Goal: Task Accomplishment & Management: Manage account settings

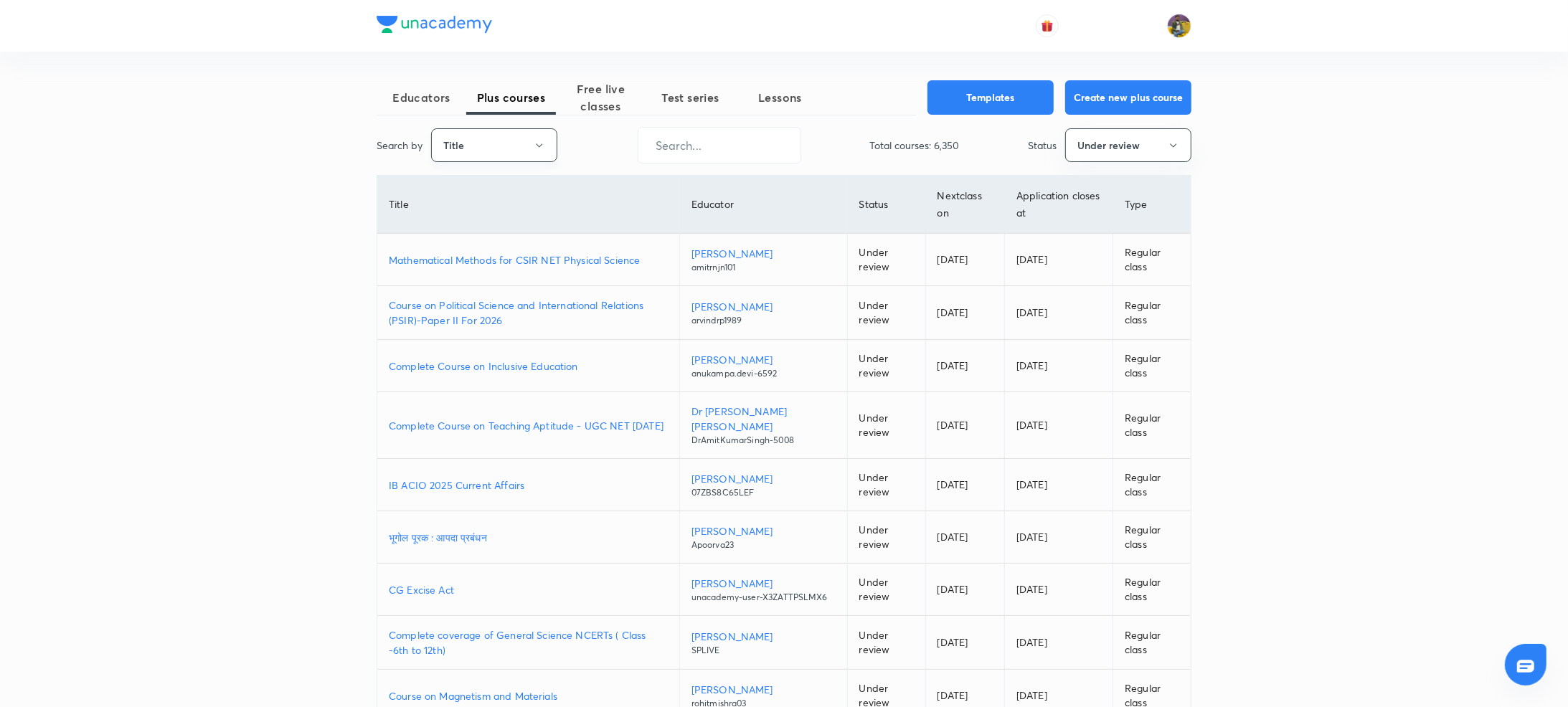
click at [521, 144] on button "Title" at bounding box center [494, 145] width 126 height 33
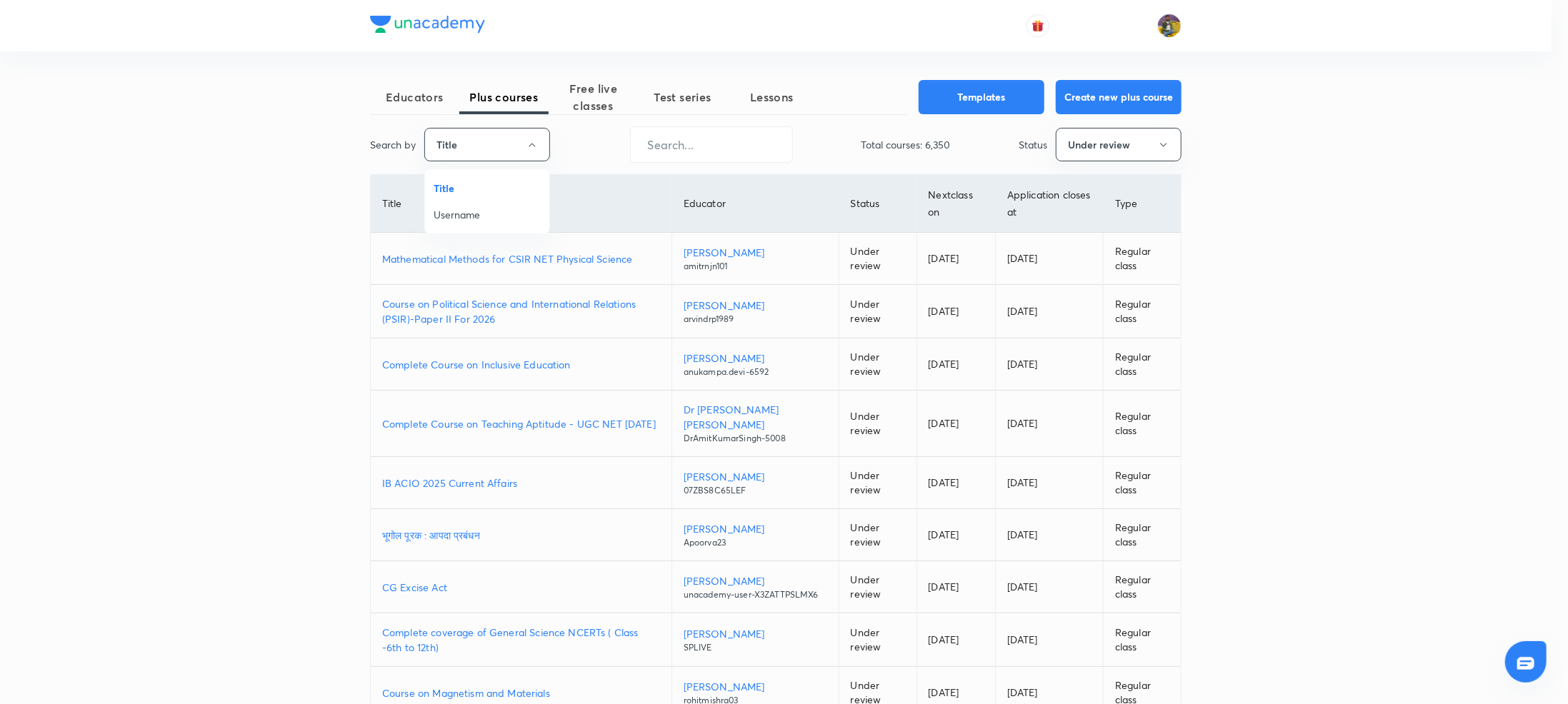
click at [515, 262] on div at bounding box center [784, 352] width 1568 height 704
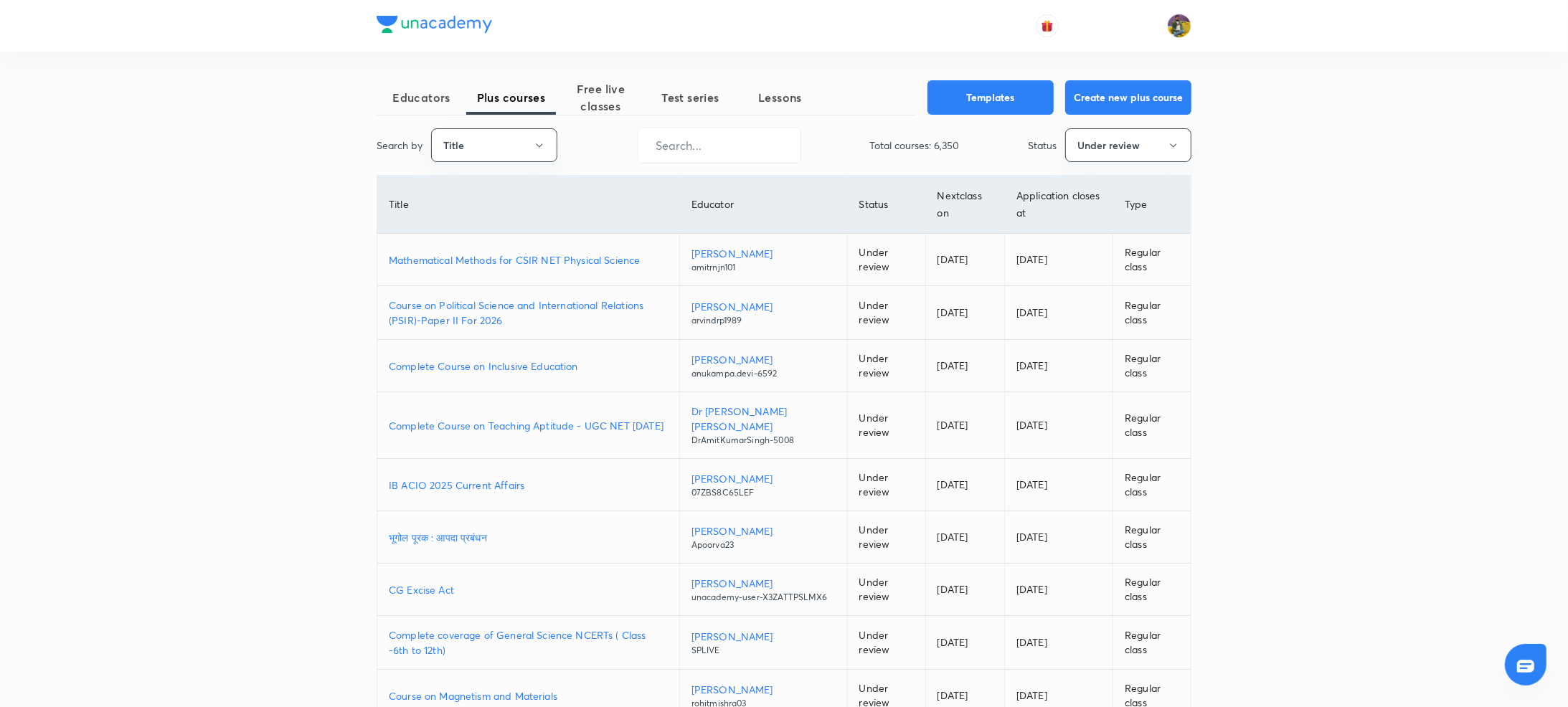
click at [522, 260] on p "Mathematical Methods for CSIR NET Physical Science" at bounding box center [528, 260] width 279 height 15
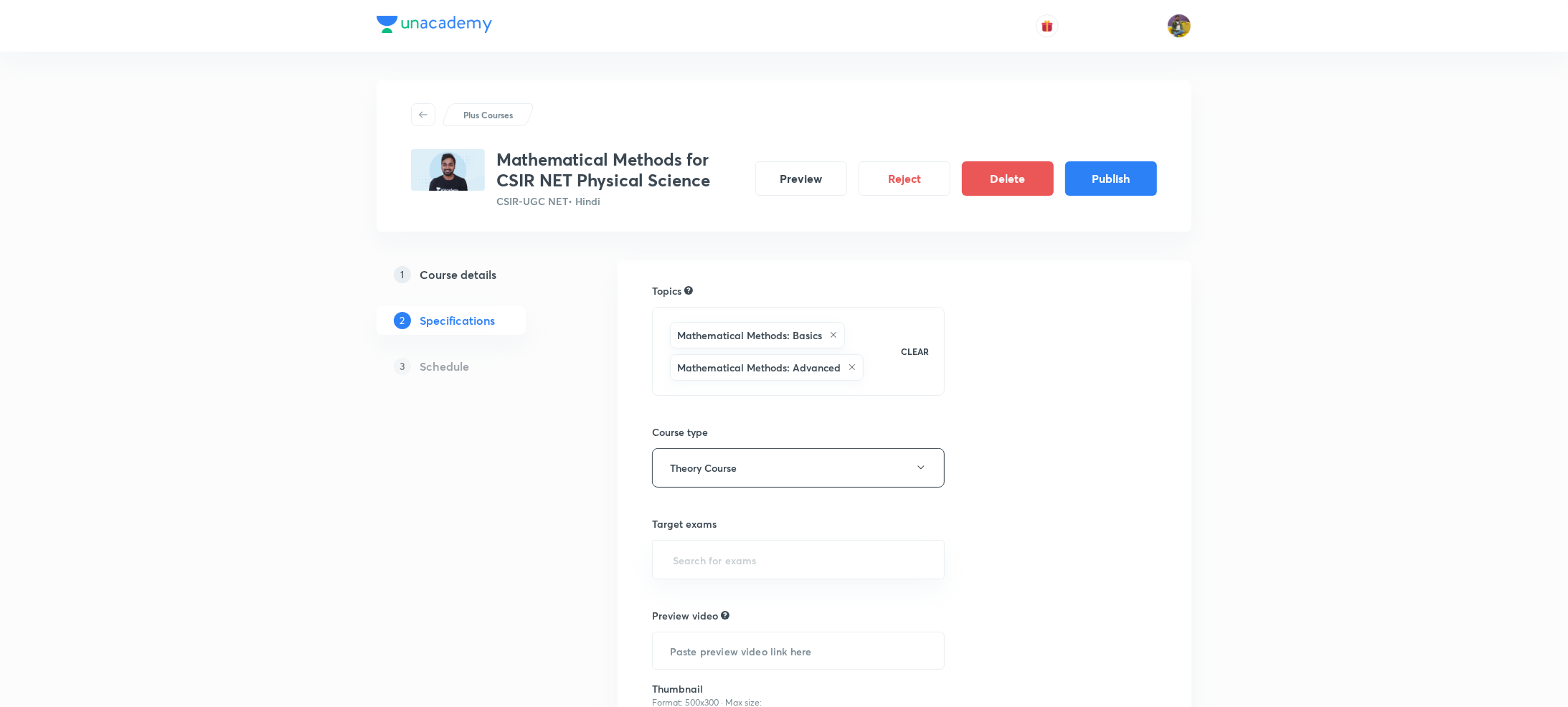
click at [463, 266] on h5 "Course details" at bounding box center [458, 274] width 76 height 17
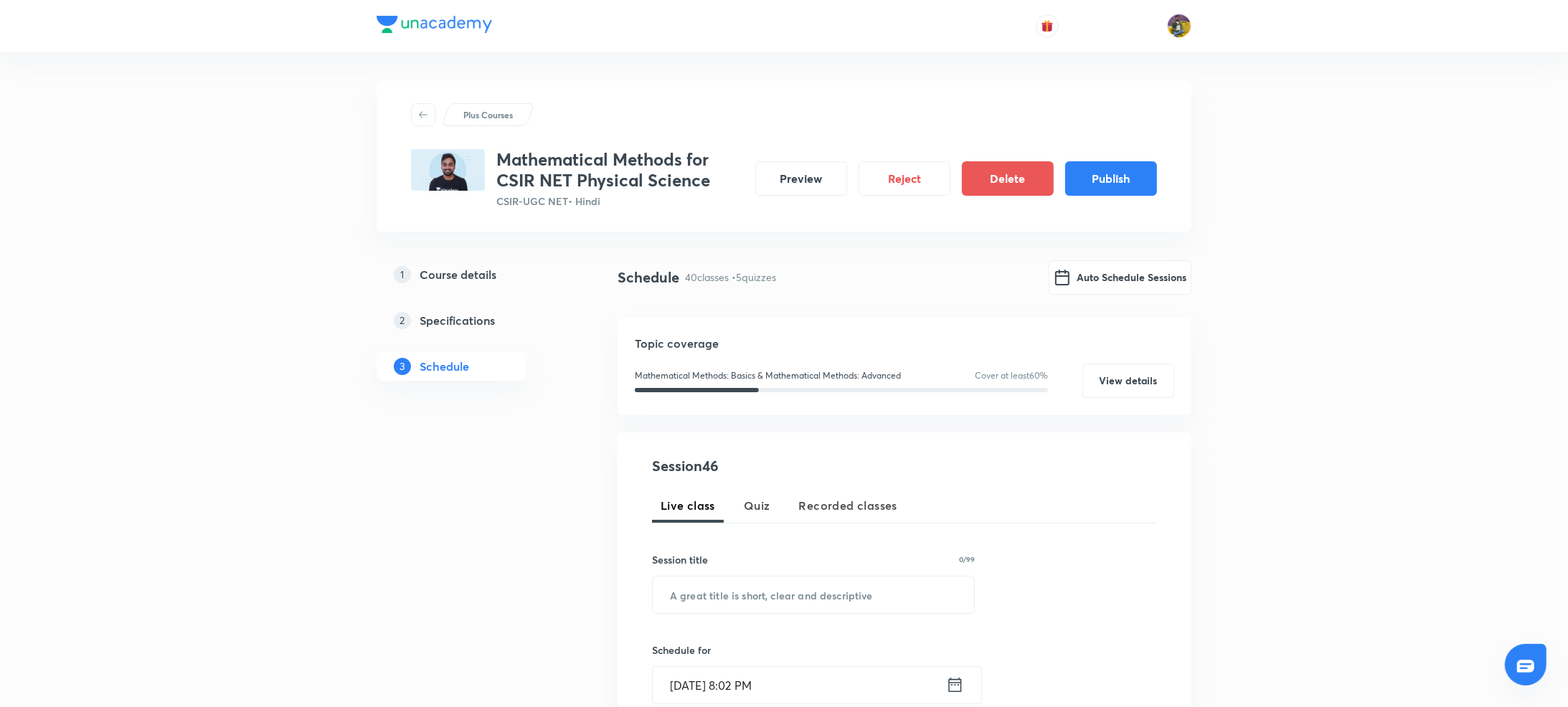
scroll to position [44, 0]
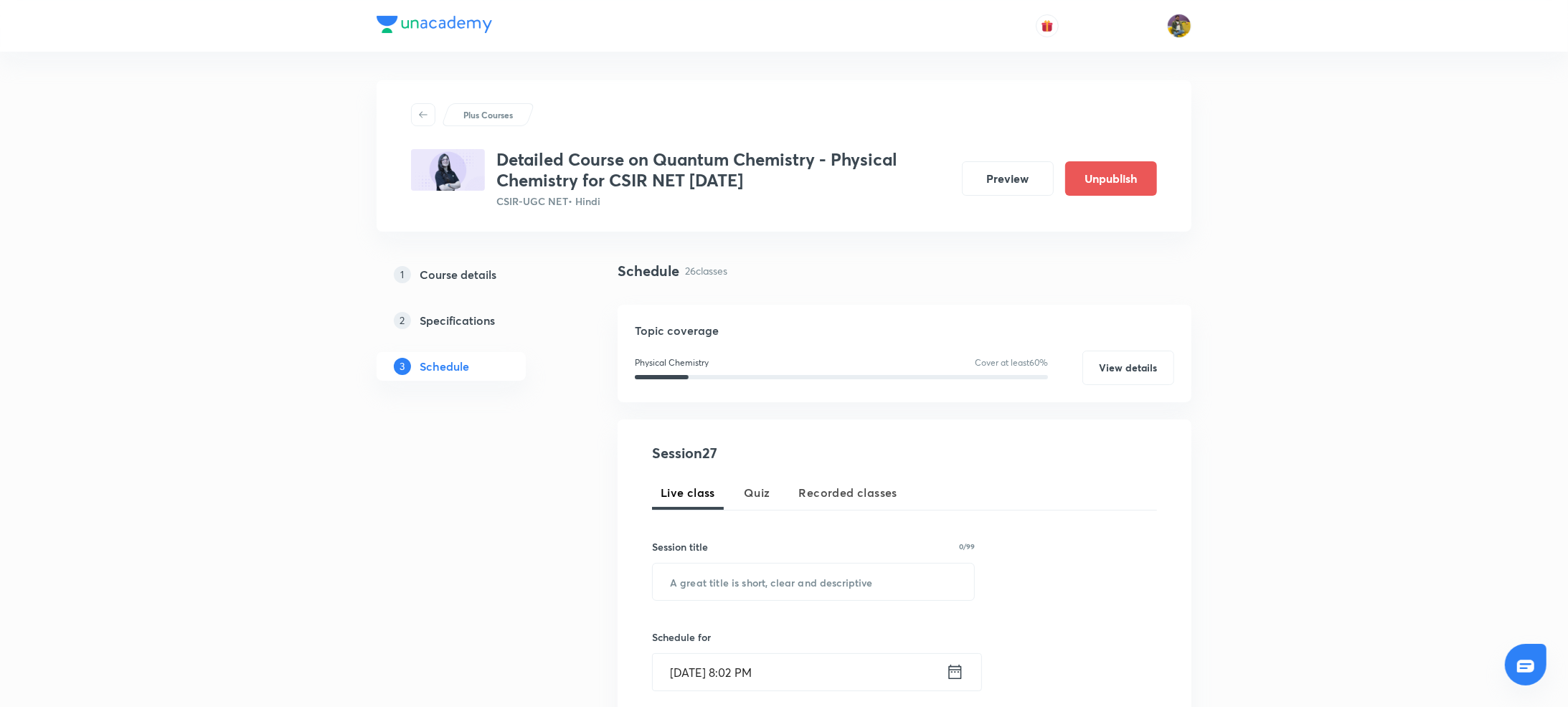
click at [718, 474] on div "Session 27 Live class Quiz Recorded classes Session title 0/99 ​ Schedule for […" at bounding box center [904, 687] width 505 height 489
click at [698, 587] on input "text" at bounding box center [813, 582] width 321 height 37
paste input "HMOT THEORY"
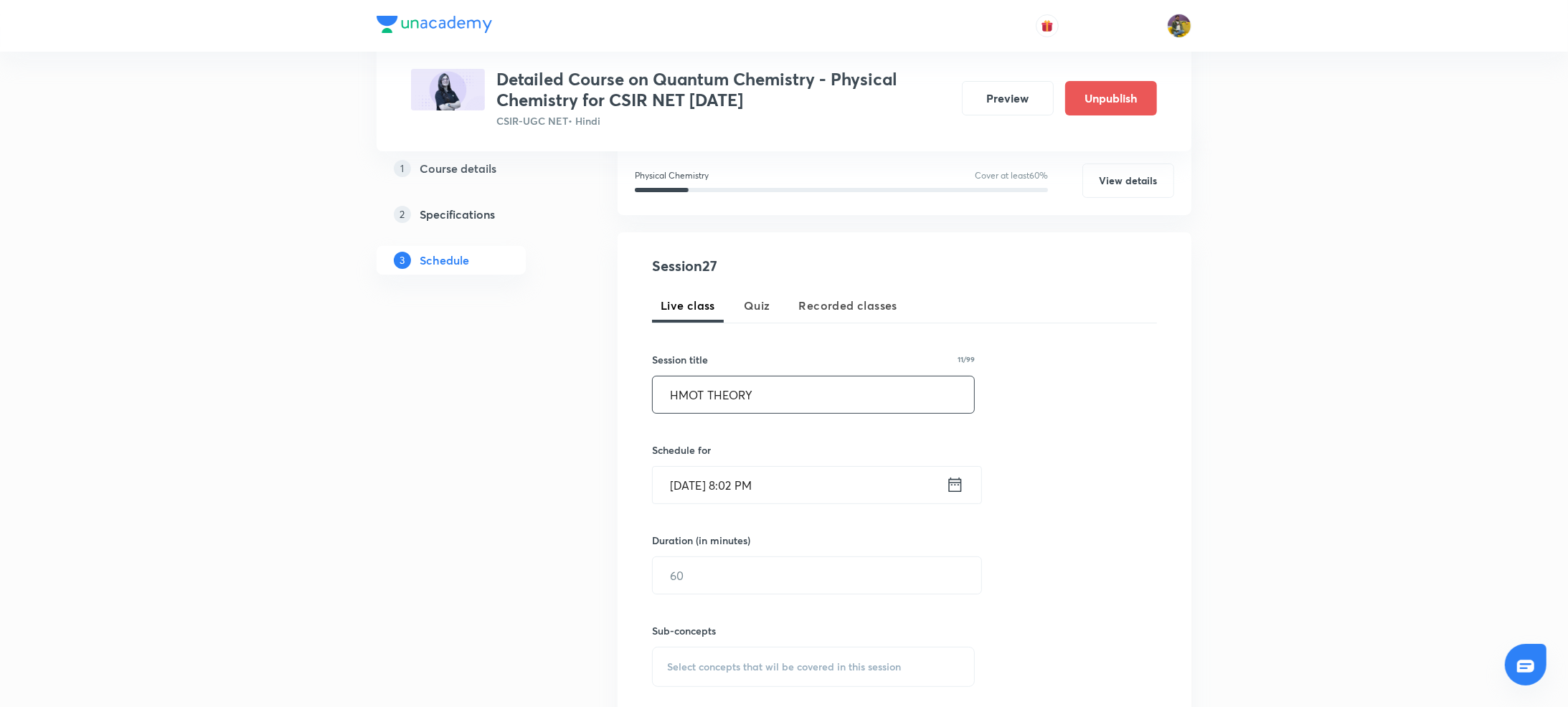
scroll to position [208, 0]
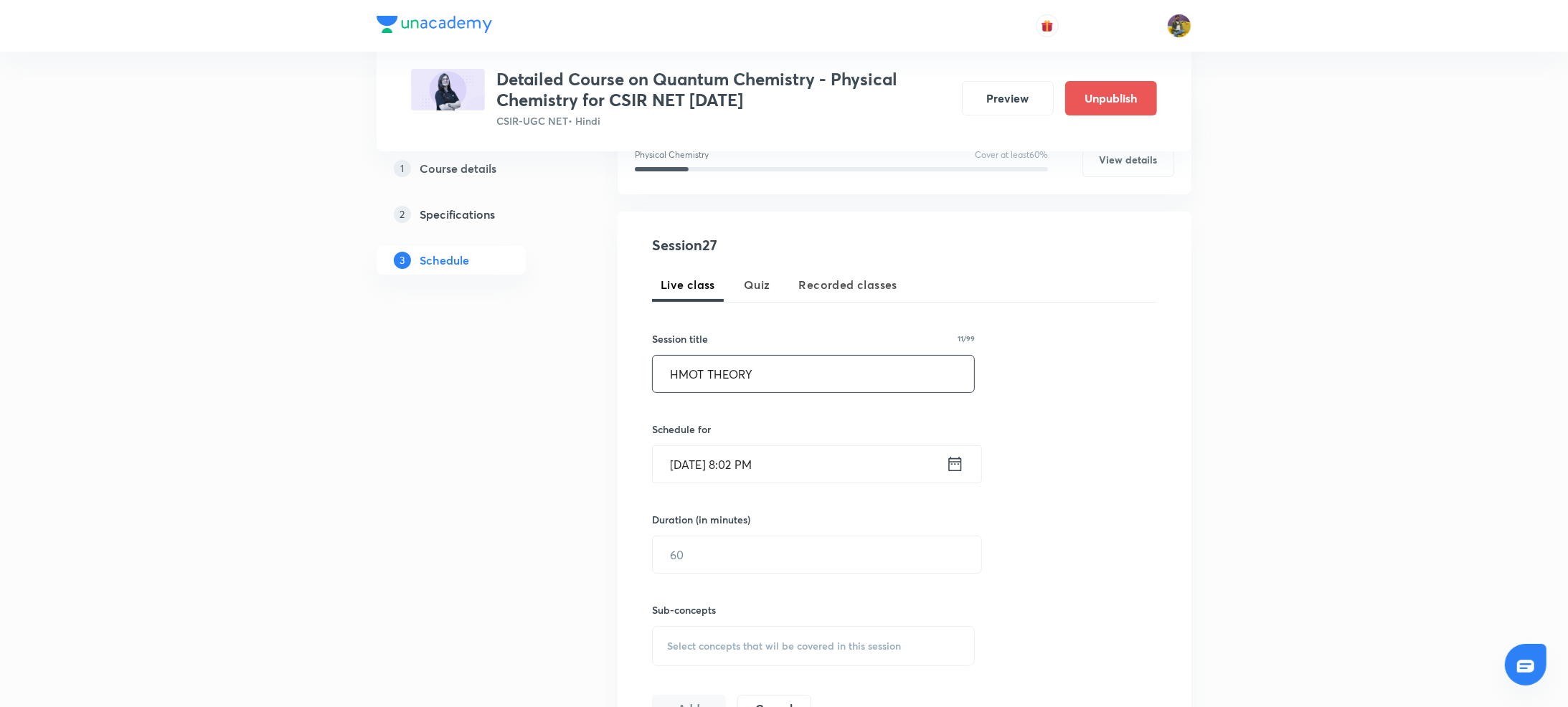
type input "HMOT THEORY"
click at [701, 470] on input "[DATE] 8:02 PM" at bounding box center [799, 464] width 294 height 37
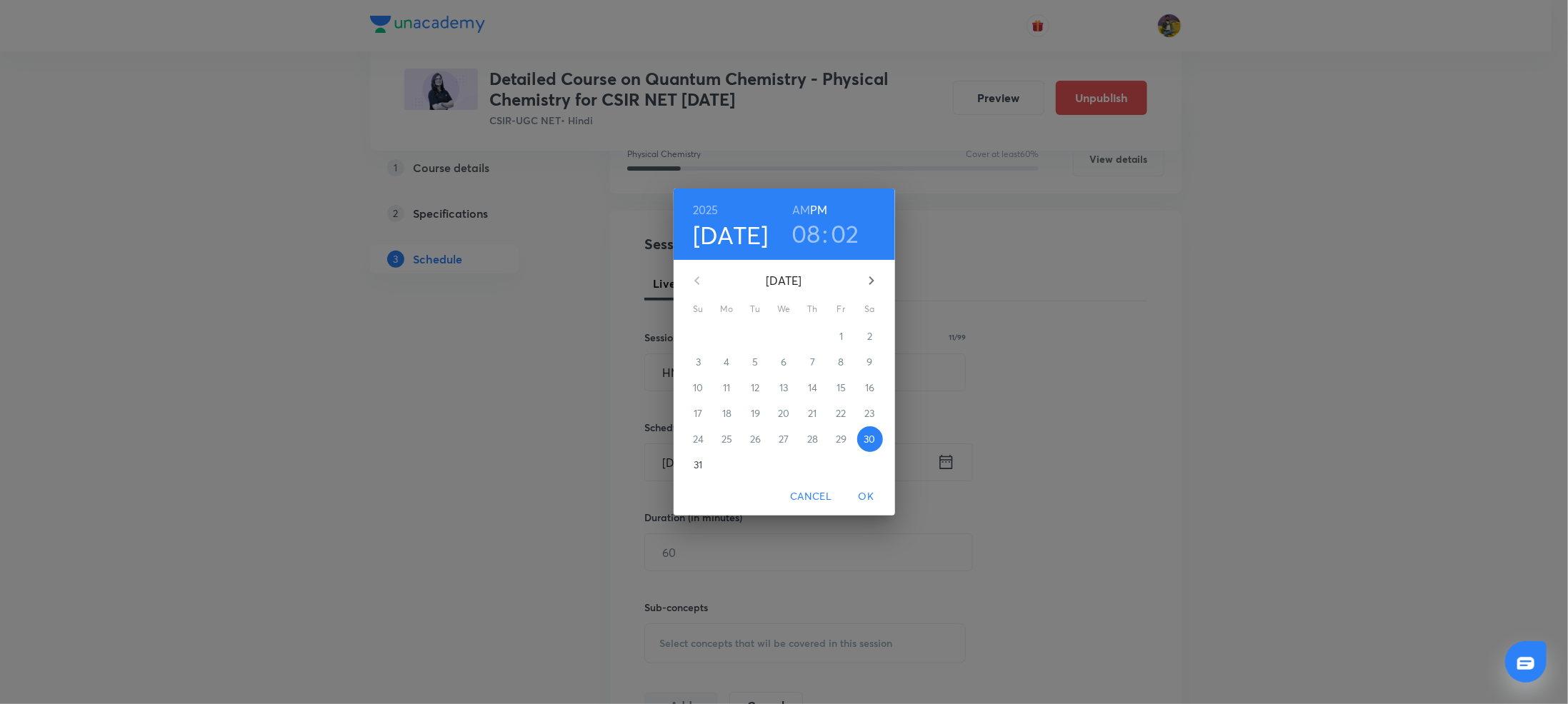
click at [697, 460] on p "31" at bounding box center [698, 465] width 9 height 15
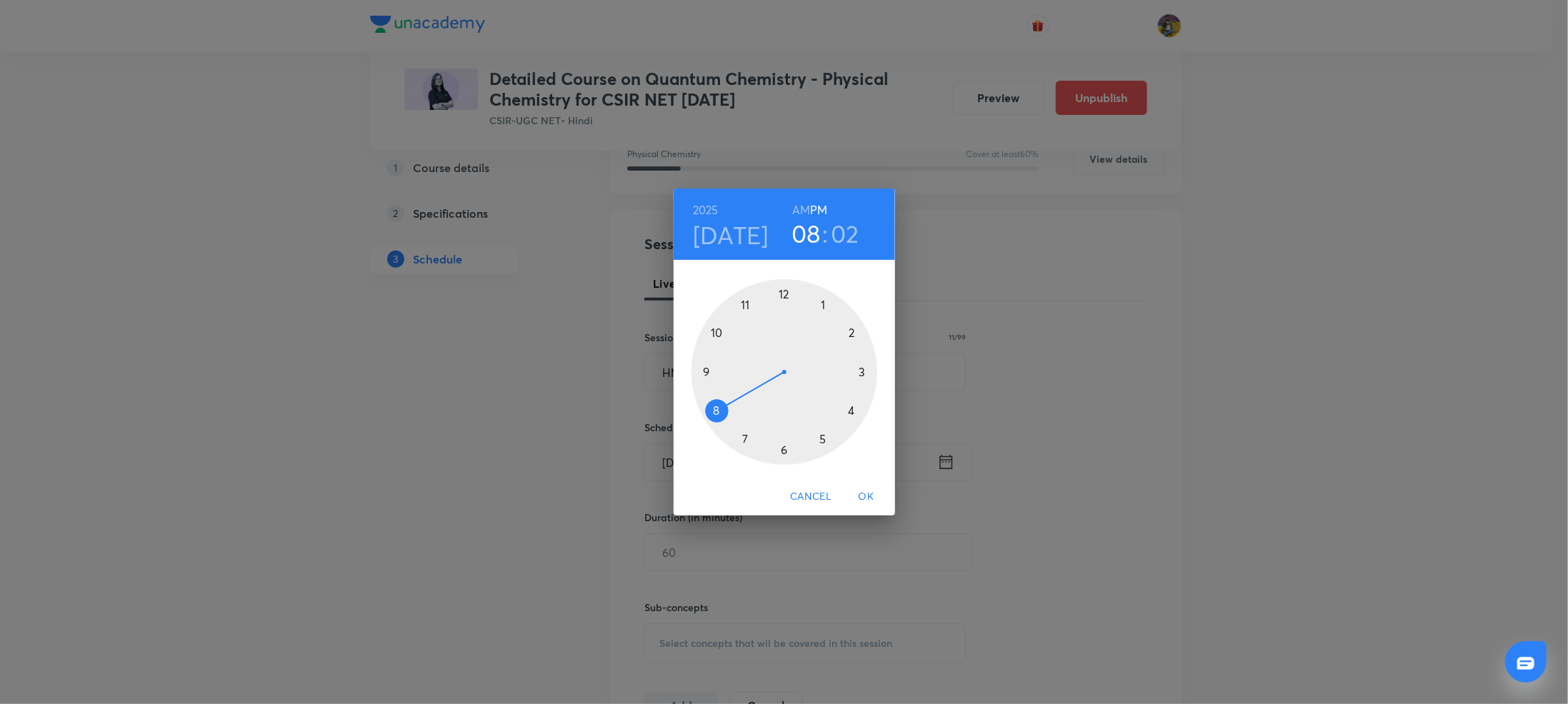
click at [716, 335] on div at bounding box center [784, 372] width 186 height 186
click at [784, 297] on div at bounding box center [784, 372] width 186 height 186
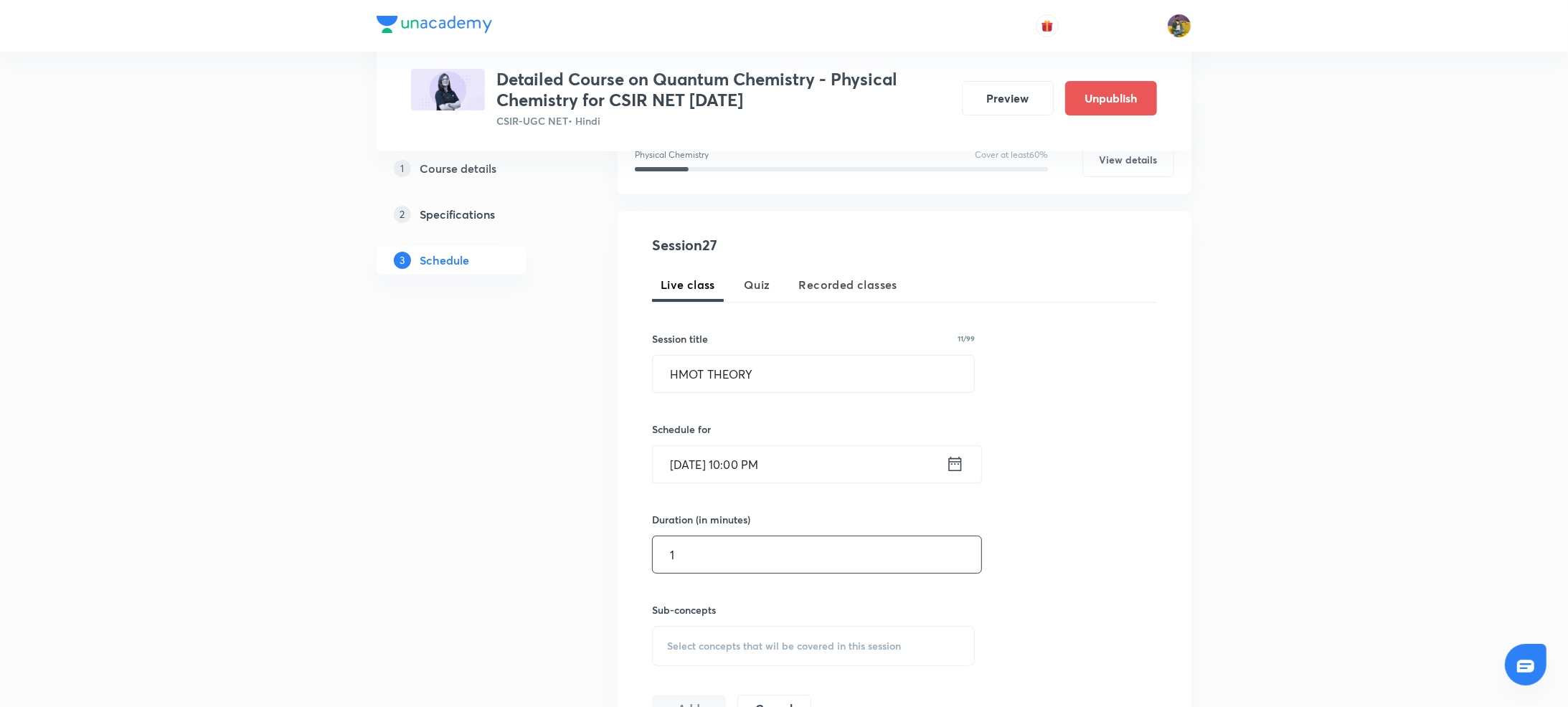
click at [697, 552] on input "1" at bounding box center [817, 554] width 329 height 37
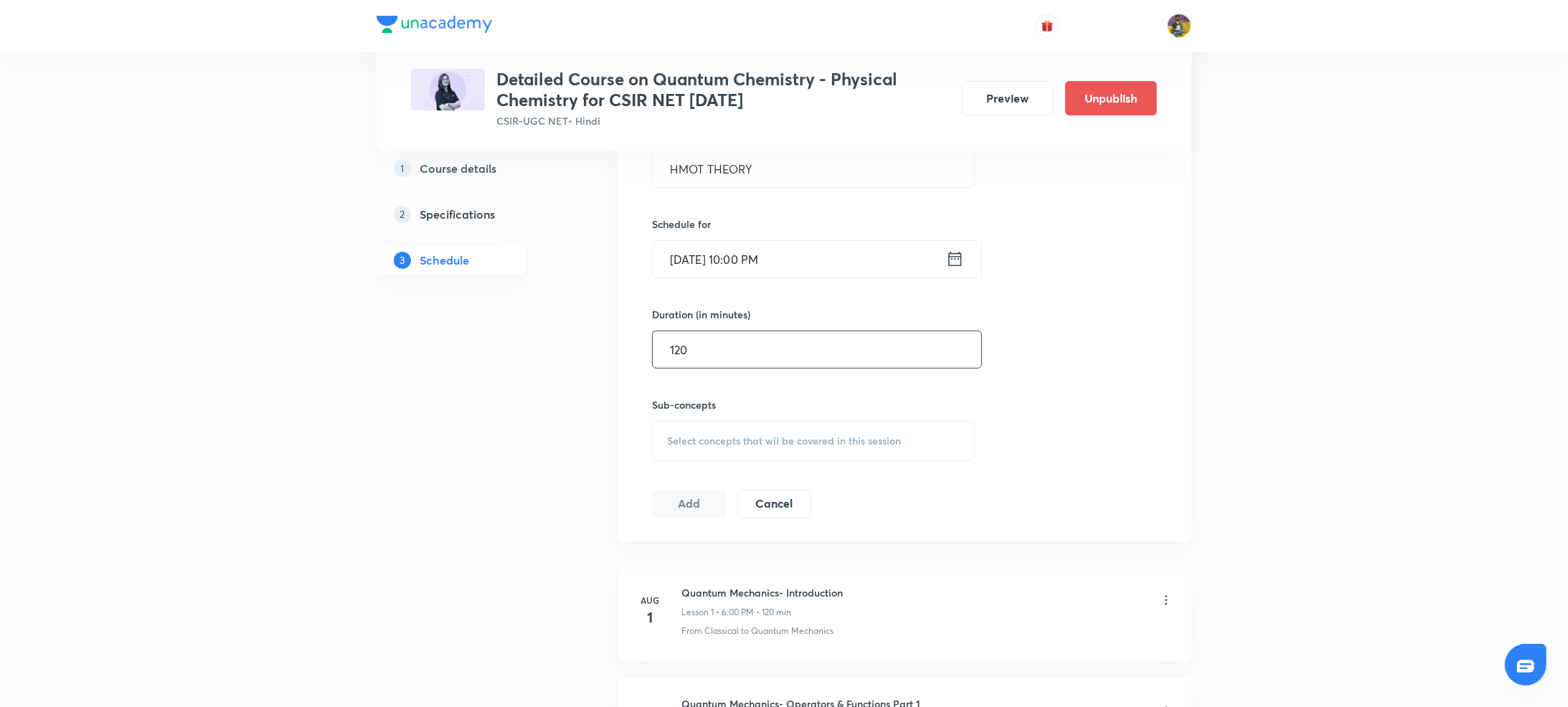
scroll to position [420, 0]
type input "120"
click at [744, 433] on span "Select concepts that wil be covered in this session" at bounding box center [784, 434] width 234 height 11
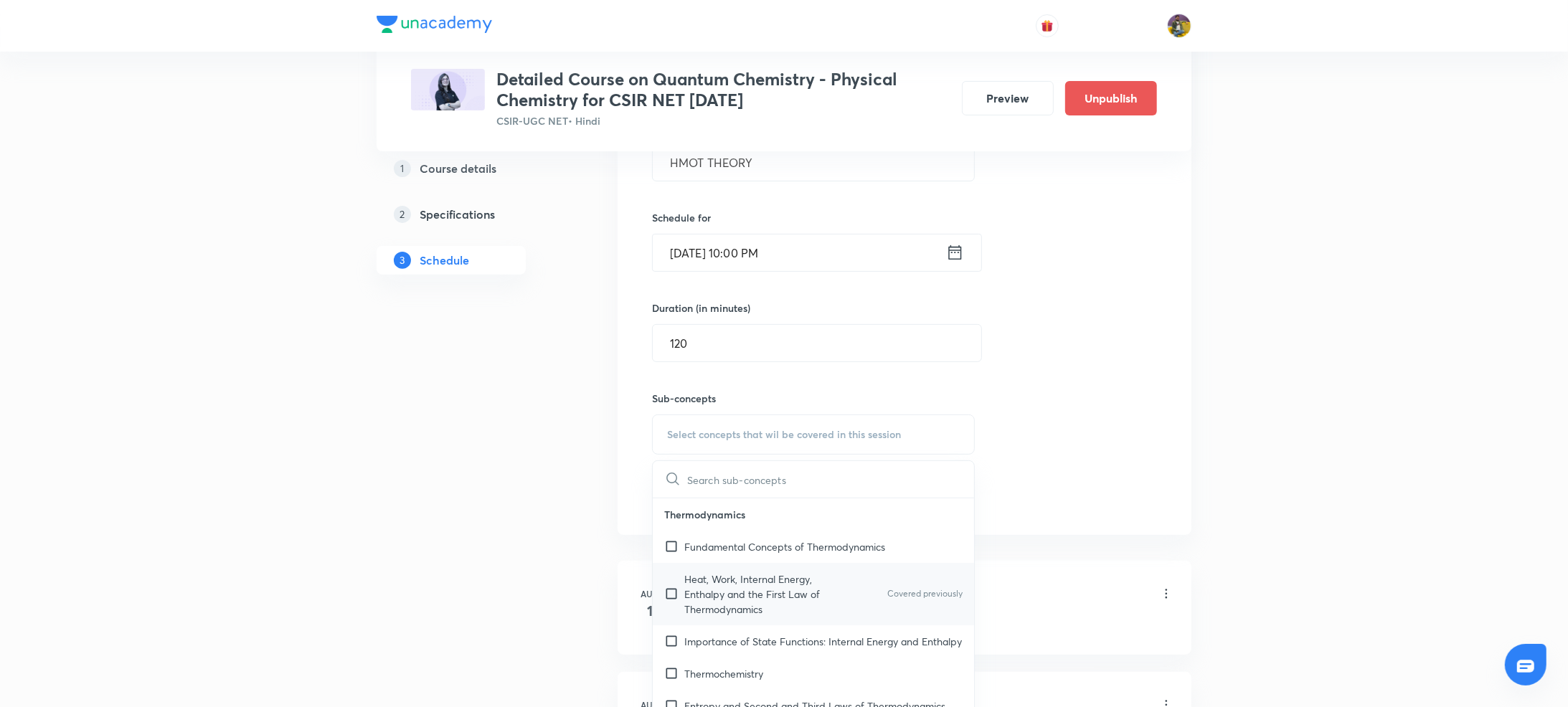
click at [718, 600] on p "Heat, Work, Internal Energy, Enthalpy and the First Law of Thermodynamics" at bounding box center [757, 595] width 145 height 46
checkbox input "true"
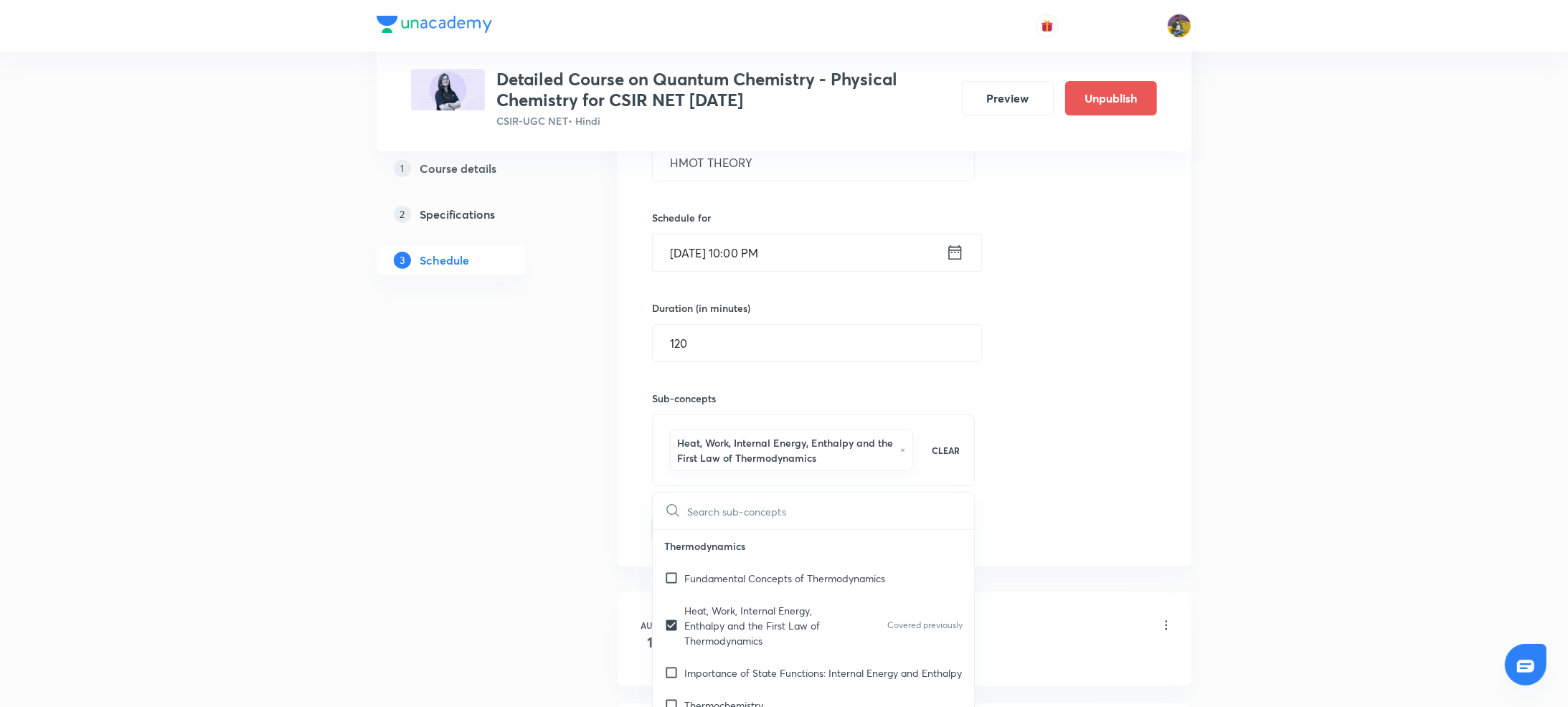
click at [692, 530] on button "Add" at bounding box center [688, 527] width 74 height 28
